Goal: Transaction & Acquisition: Download file/media

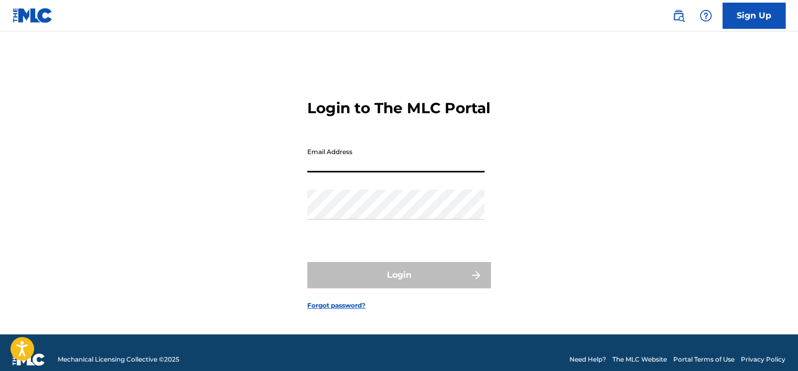
click at [360, 172] on input "Email Address" at bounding box center [395, 158] width 177 height 30
type input "[PERSON_NAME][EMAIL_ADDRESS][PERSON_NAME][DOMAIN_NAME]"
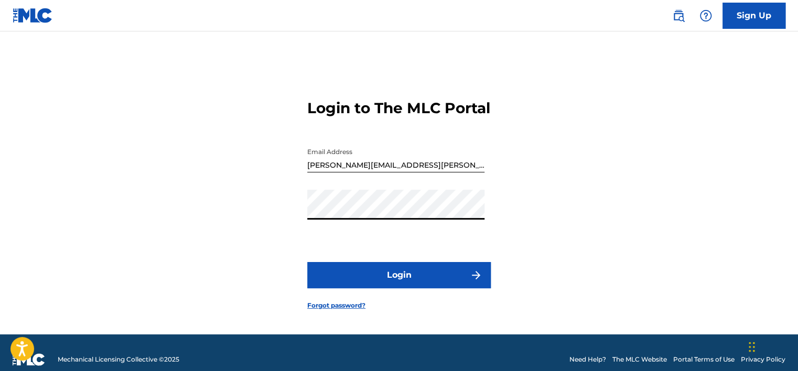
click at [307, 262] on button "Login" at bounding box center [398, 275] width 183 height 26
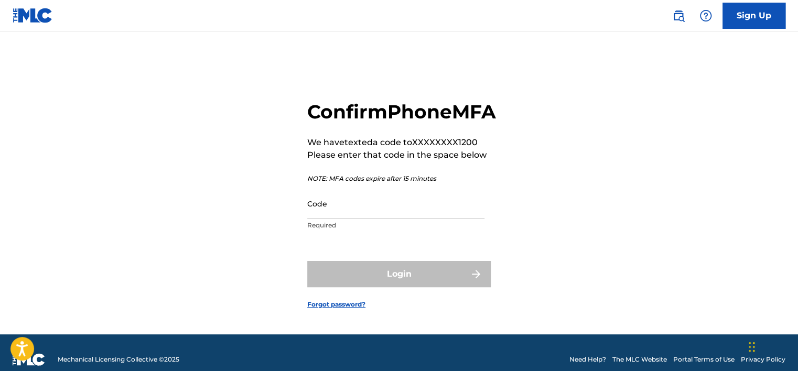
click at [344, 219] on input "Code" at bounding box center [395, 204] width 177 height 30
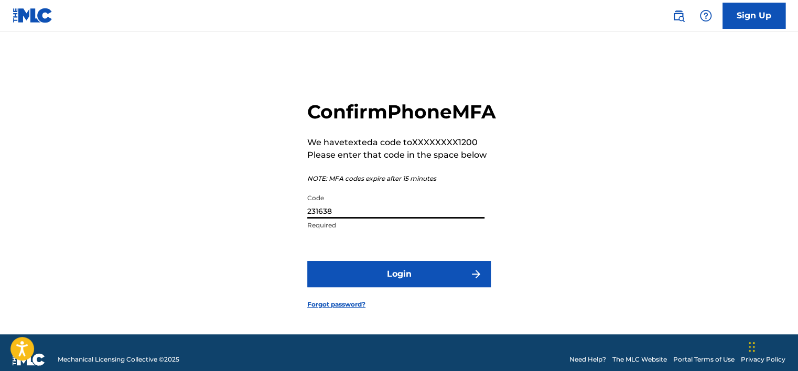
type input "231638"
click at [307, 261] on button "Login" at bounding box center [398, 274] width 183 height 26
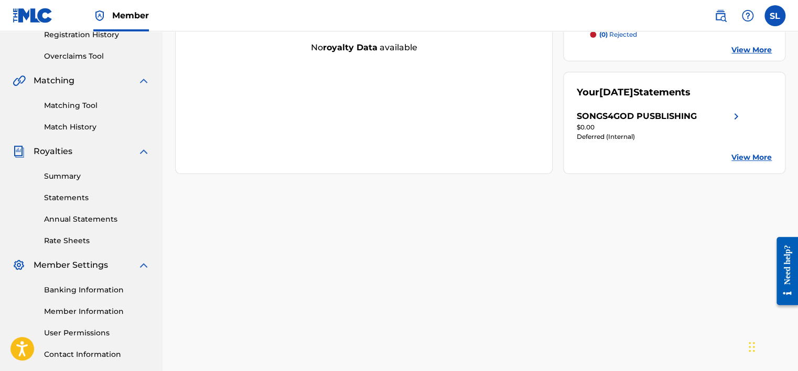
scroll to position [210, 0]
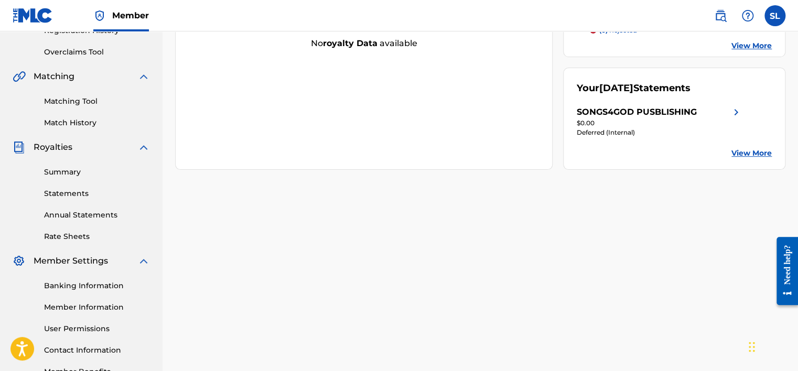
click at [70, 193] on link "Statements" at bounding box center [97, 193] width 106 height 11
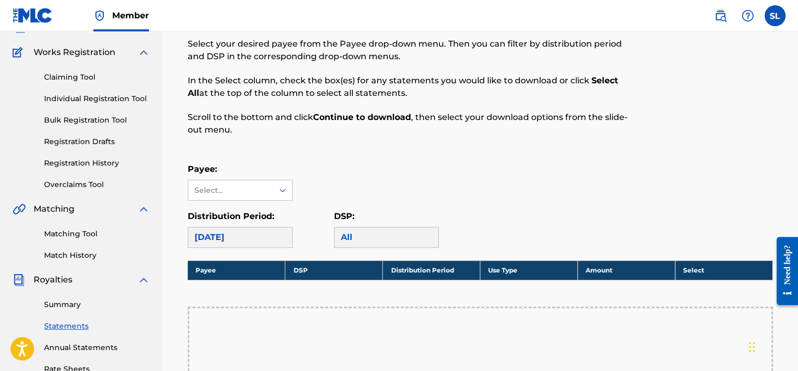
scroll to position [157, 0]
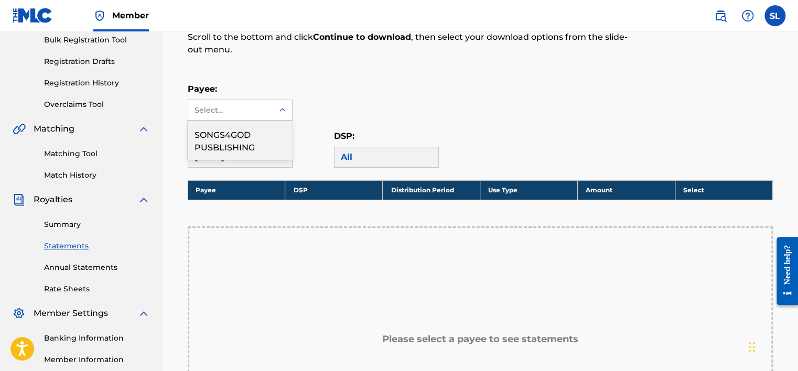
click at [283, 112] on icon at bounding box center [282, 110] width 10 height 10
click at [249, 140] on div "SONGS4GOD PUSBLISHING" at bounding box center [240, 140] width 104 height 39
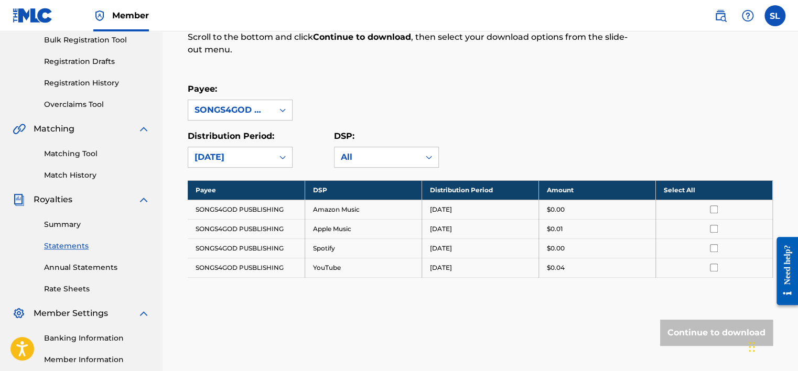
click at [680, 188] on th "Select All" at bounding box center [713, 189] width 117 height 19
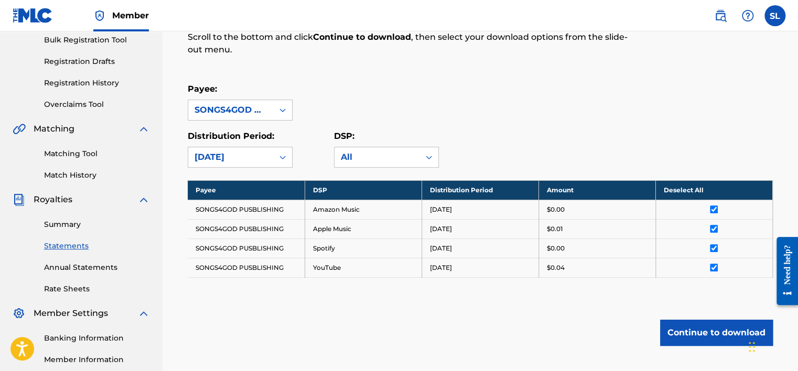
click at [715, 328] on button "Continue to download" at bounding box center [716, 333] width 113 height 26
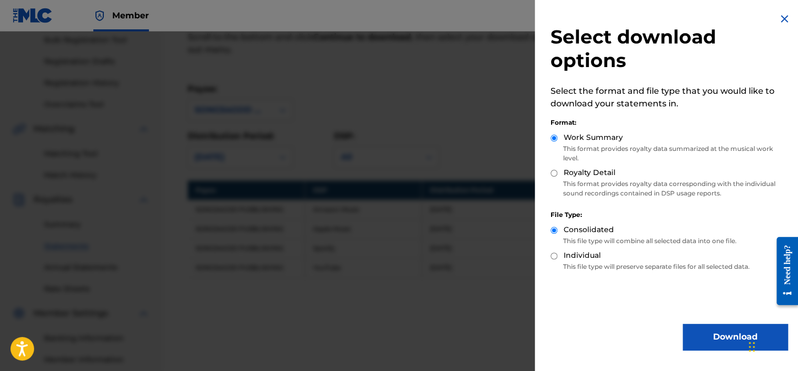
click at [554, 172] on input "Royalty Detail" at bounding box center [553, 173] width 7 height 7
radio input "true"
click at [718, 332] on button "Download" at bounding box center [734, 337] width 105 height 26
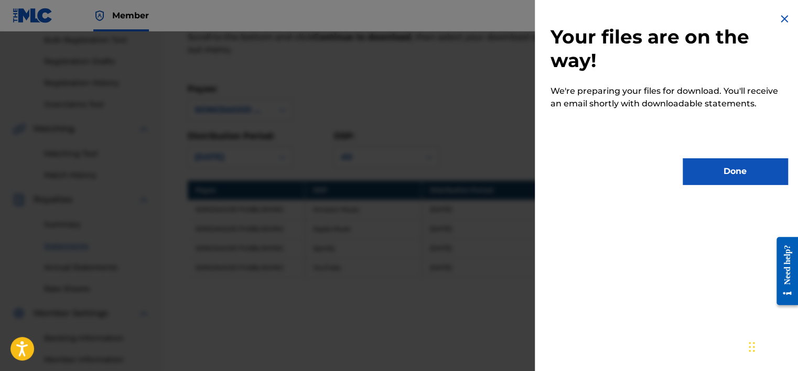
click at [727, 155] on div "Your files are on the way! We're preparing your files for download. You'll rece…" at bounding box center [669, 98] width 268 height 197
click at [726, 166] on button "Done" at bounding box center [734, 171] width 105 height 26
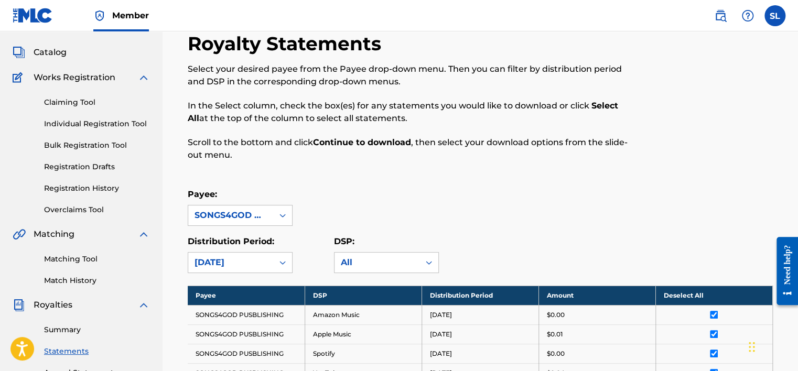
scroll to position [52, 0]
